Goal: Task Accomplishment & Management: Use online tool/utility

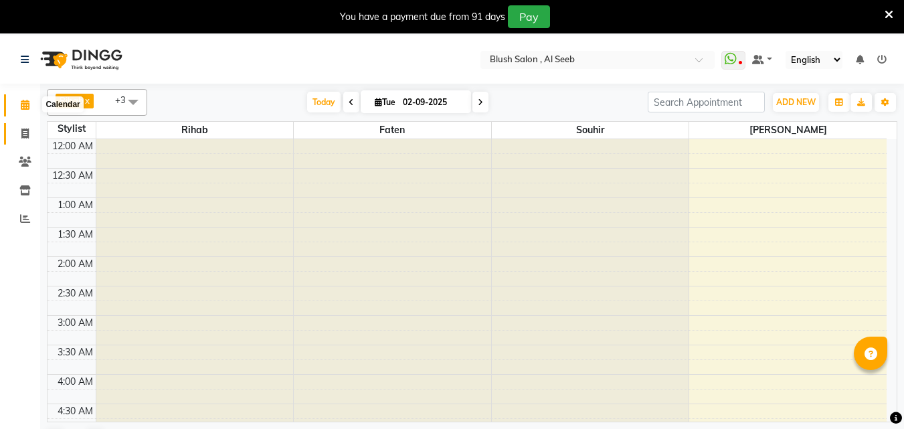
scroll to position [956, 0]
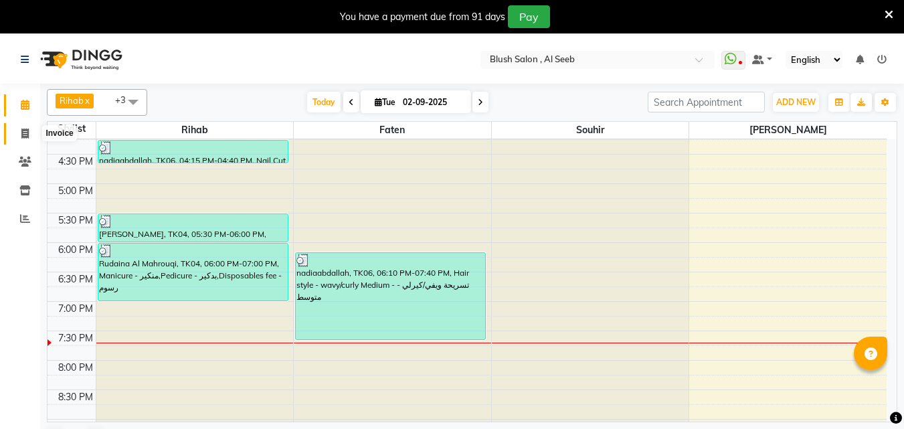
click at [17, 136] on span at bounding box center [24, 133] width 23 height 15
select select "service"
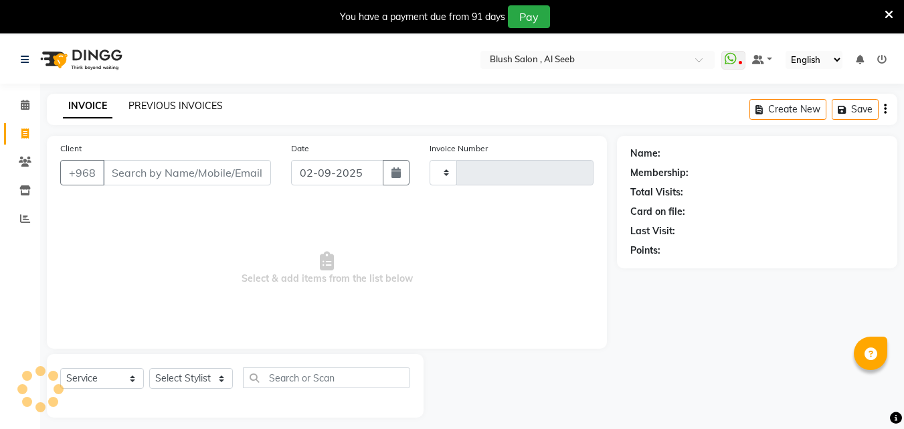
type input "0809"
select select "5589"
click at [144, 108] on link "PREVIOUS INVOICES" at bounding box center [175, 106] width 94 height 12
